Goal: Find specific page/section: Find specific page/section

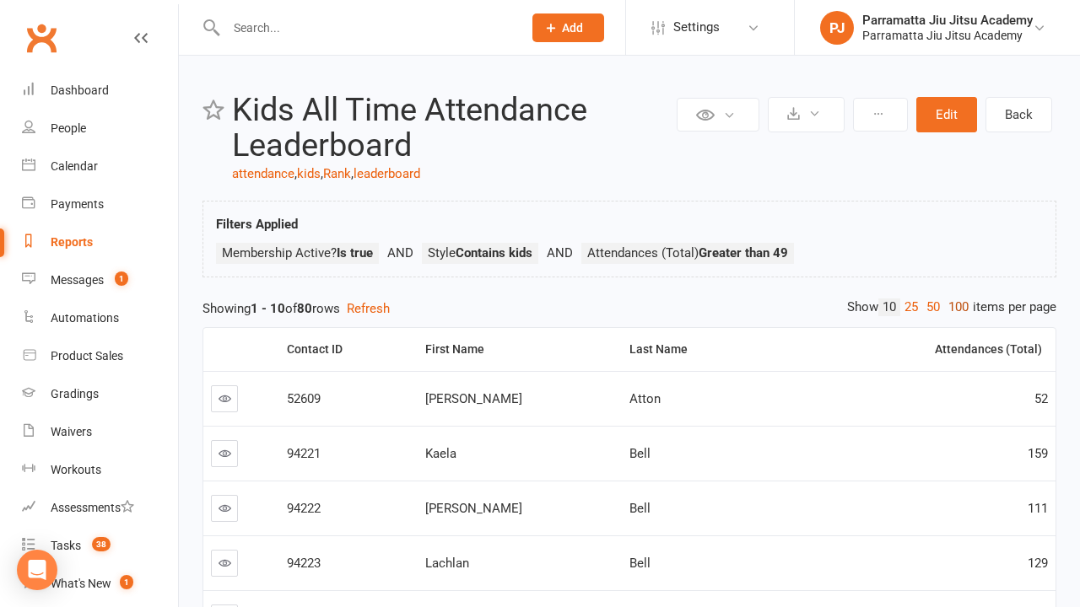
click at [954, 307] on link "100" at bounding box center [958, 308] width 29 height 18
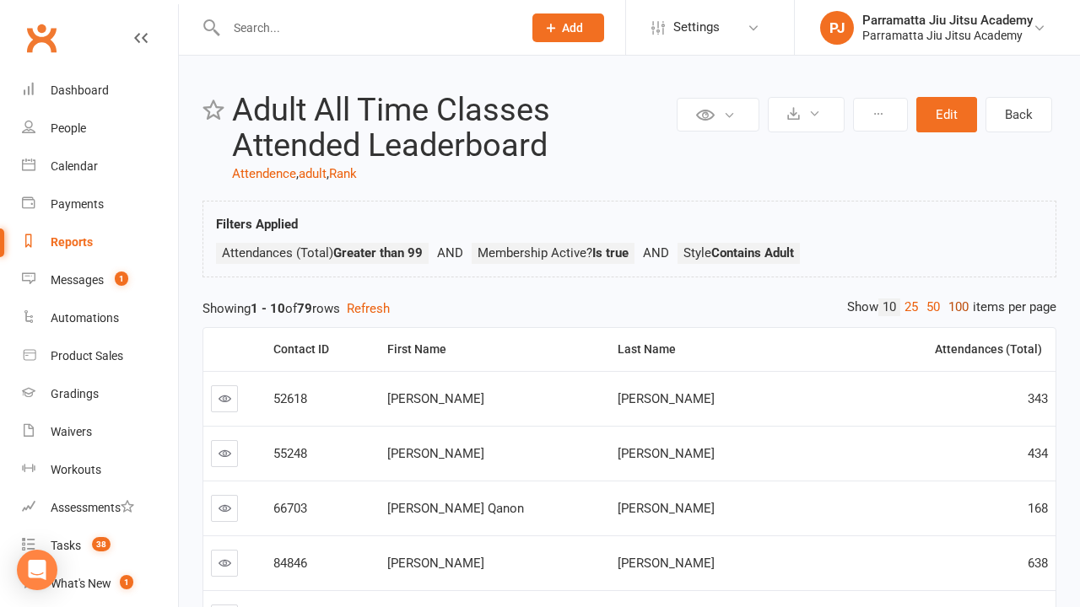
click at [954, 307] on link "100" at bounding box center [958, 308] width 29 height 18
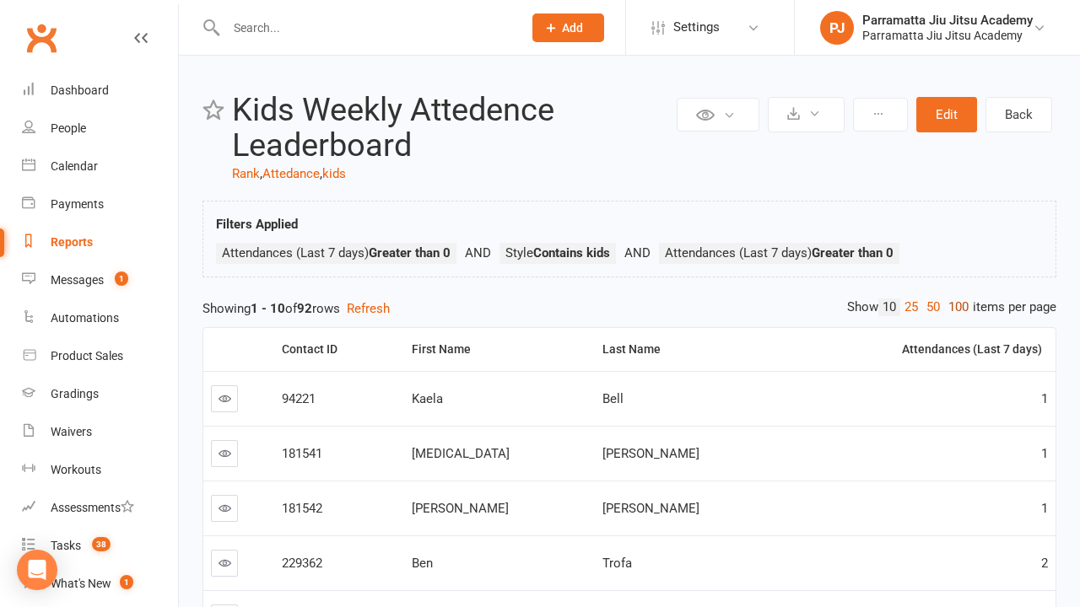
click at [954, 307] on link "100" at bounding box center [958, 308] width 29 height 18
